Goal: Check status: Check status

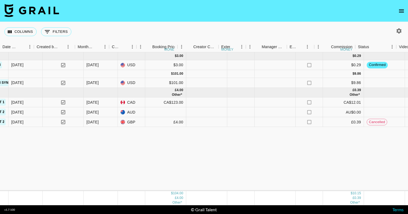
scroll to position [0, 388]
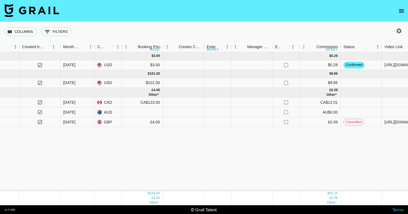
click at [213, 168] on div "[DATE] ( 1 ) $ 3.00 $ 0.29 L2cS3BPQtDEYDiH23EjW recF904A1vloBPLT0 grailtest1 [P…" at bounding box center [233, 121] width 1242 height 139
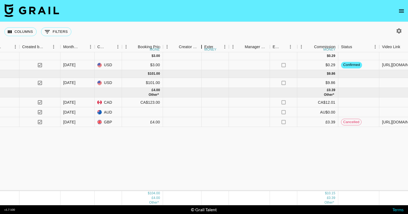
drag, startPoint x: 205, startPoint y: 46, endPoint x: 203, endPoint y: 53, distance: 7.0
click at [203, 53] on div "Month Due Grail Platform ID Airtable ID Talent Manager Client [PERSON_NAME] Cam…" at bounding box center [204, 123] width 408 height 163
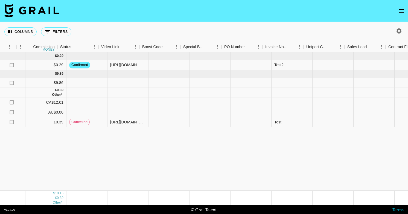
scroll to position [0, 679]
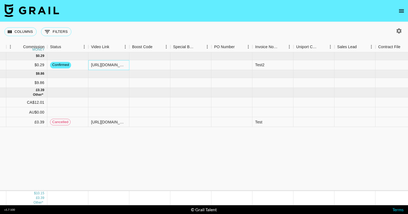
click at [106, 63] on div "[URL][DOMAIN_NAME]" at bounding box center [108, 64] width 35 height 5
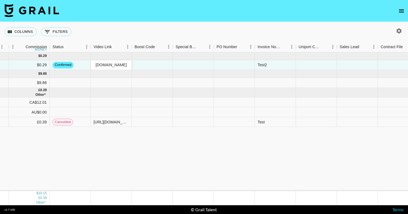
scroll to position [0, 0]
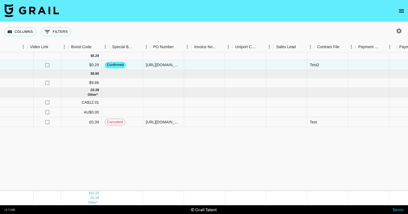
scroll to position [0, 812]
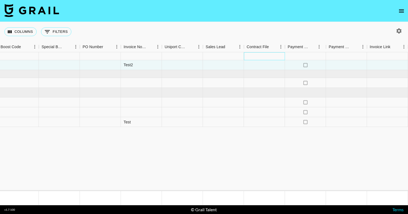
click at [266, 60] on div at bounding box center [264, 56] width 41 height 8
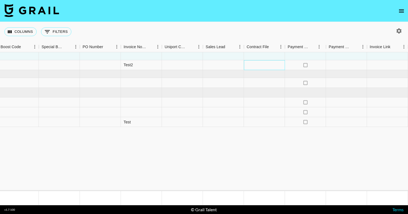
click at [263, 66] on div at bounding box center [264, 65] width 41 height 10
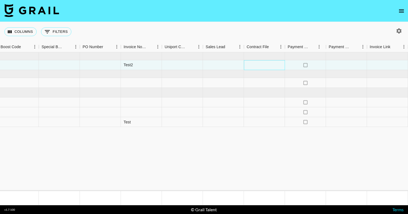
click at [263, 66] on div at bounding box center [264, 65] width 41 height 10
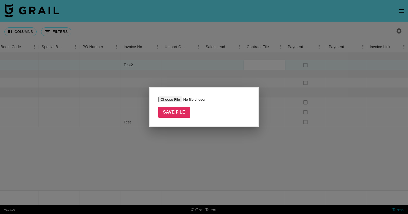
click at [224, 158] on div at bounding box center [204, 107] width 408 height 214
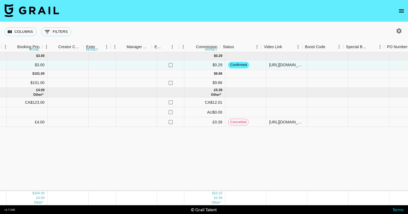
scroll to position [0, 468]
